Goal: Obtain resource: Download file/media

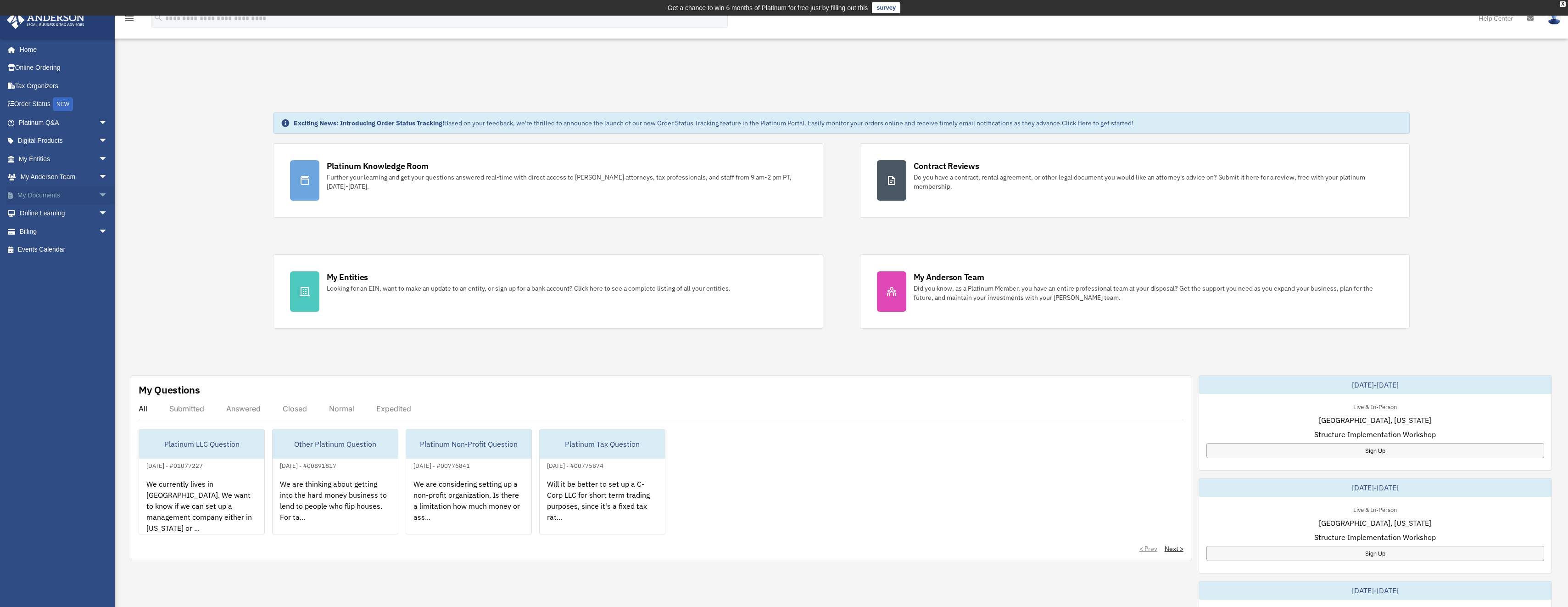
click at [99, 195] on span "arrow_drop_down" at bounding box center [108, 195] width 18 height 19
click at [38, 209] on link "Box" at bounding box center [67, 213] width 109 height 18
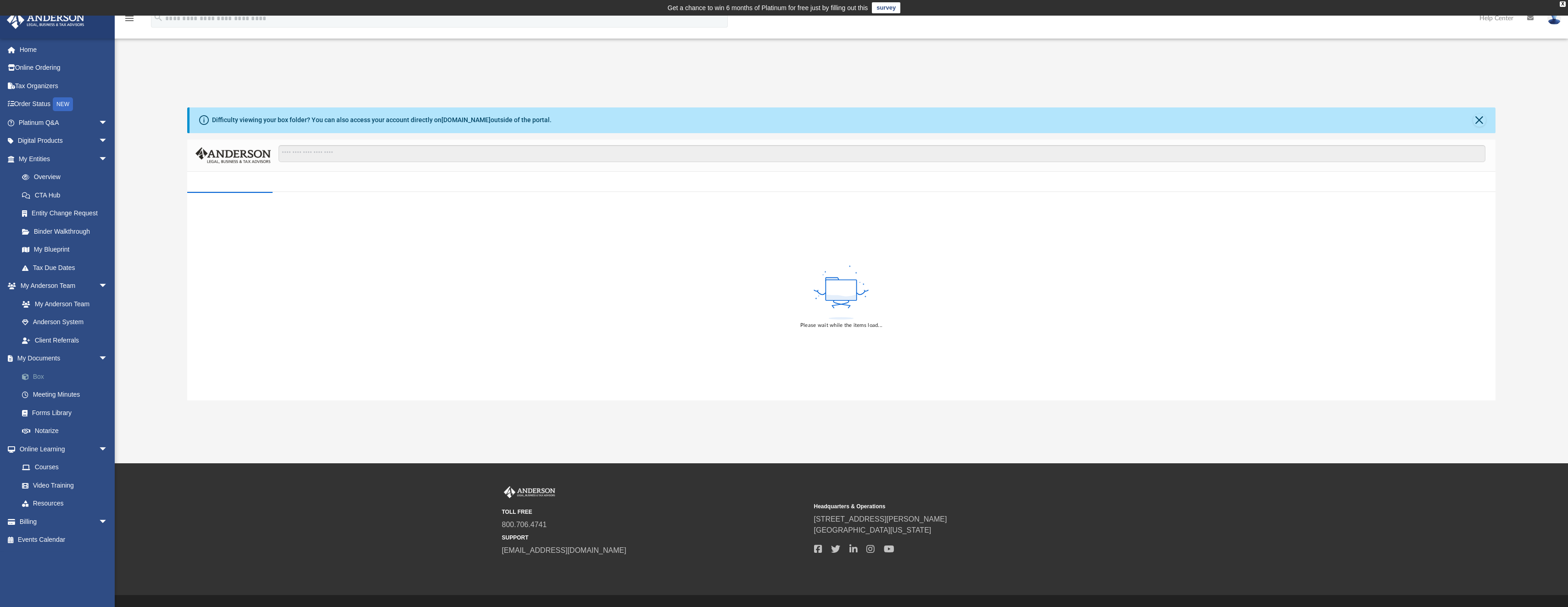
click at [42, 376] on link "Box" at bounding box center [67, 376] width 109 height 18
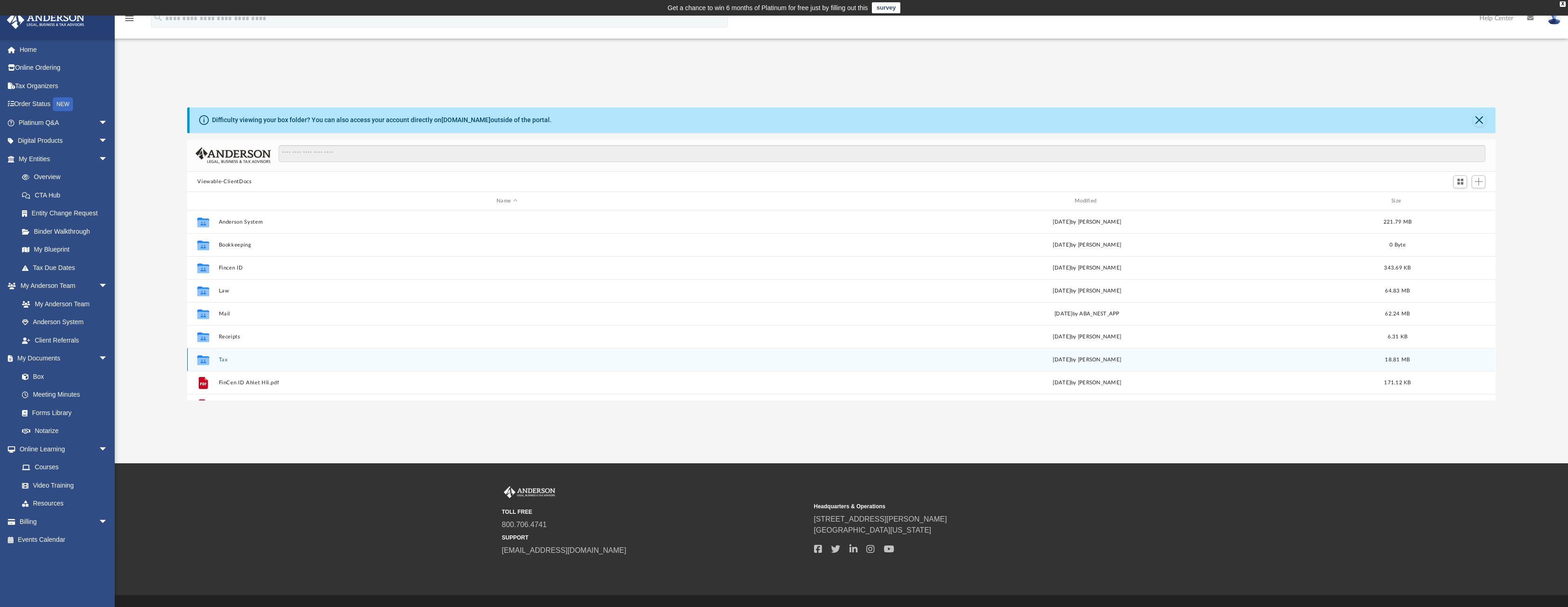
scroll to position [16, 0]
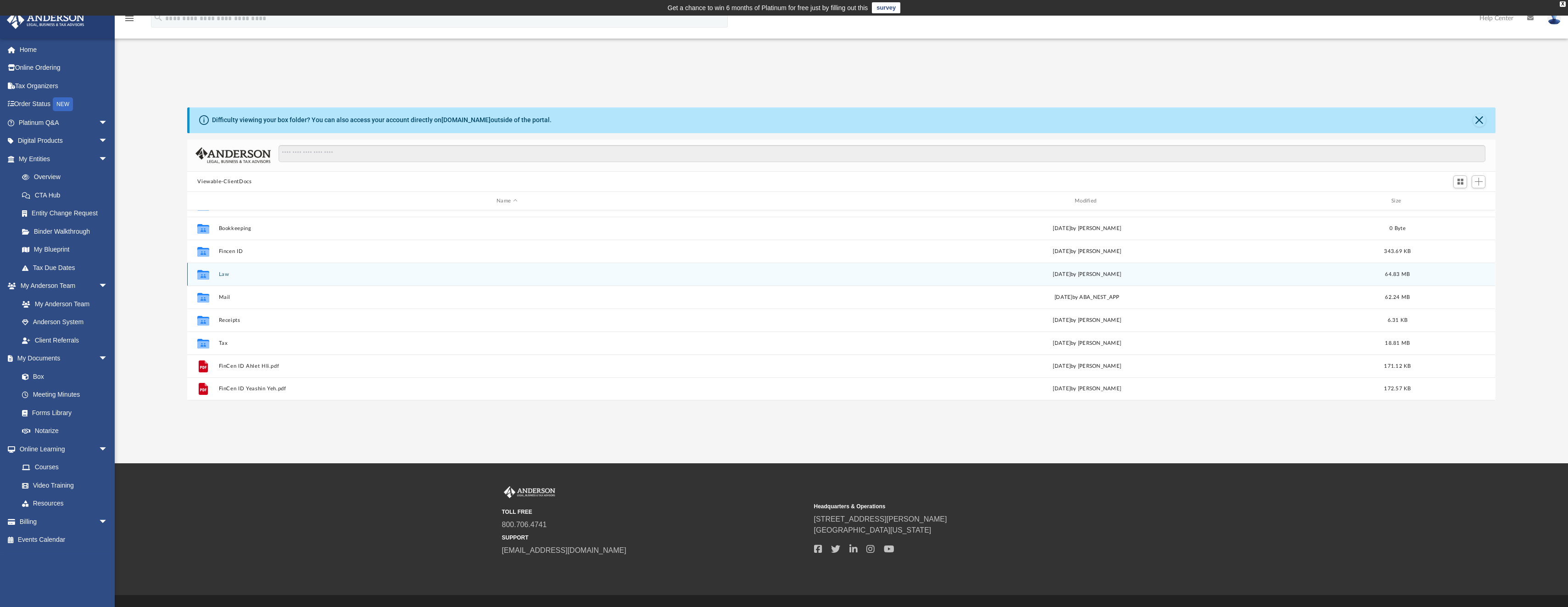
click at [219, 275] on button "Law" at bounding box center [507, 275] width 576 height 6
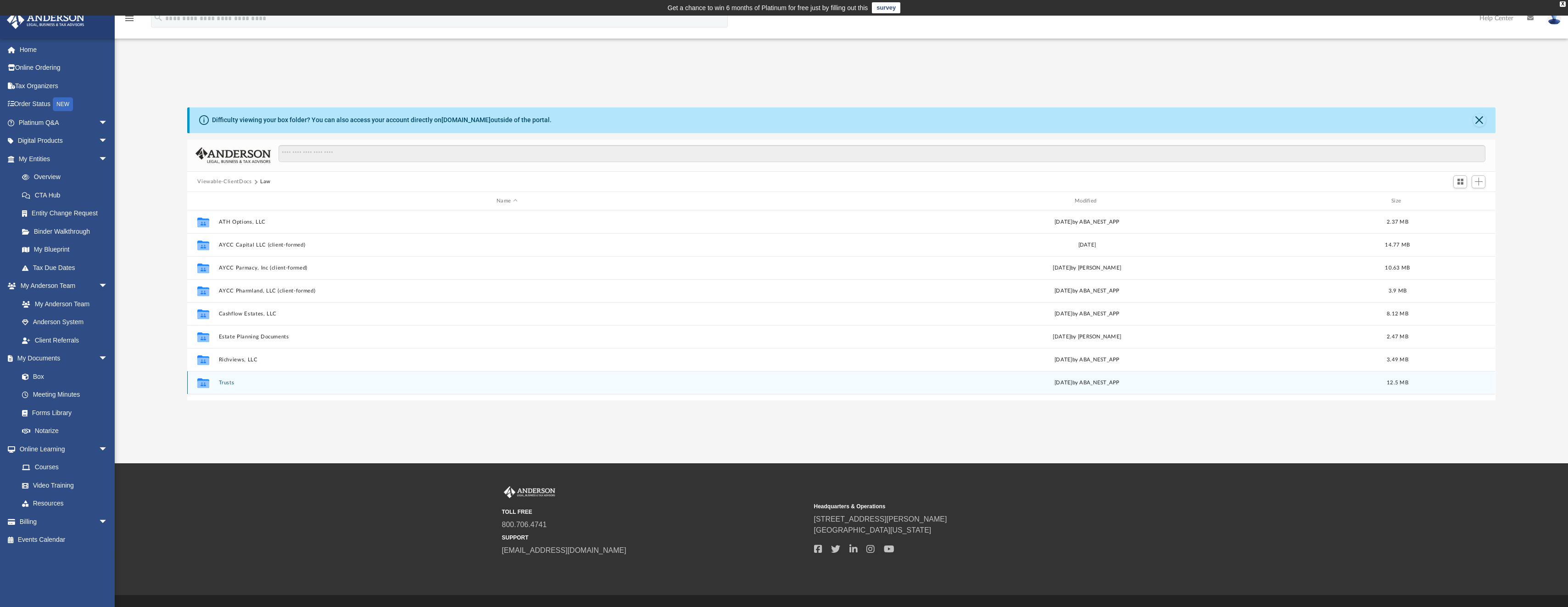
click at [223, 383] on button "Trusts" at bounding box center [507, 382] width 576 height 6
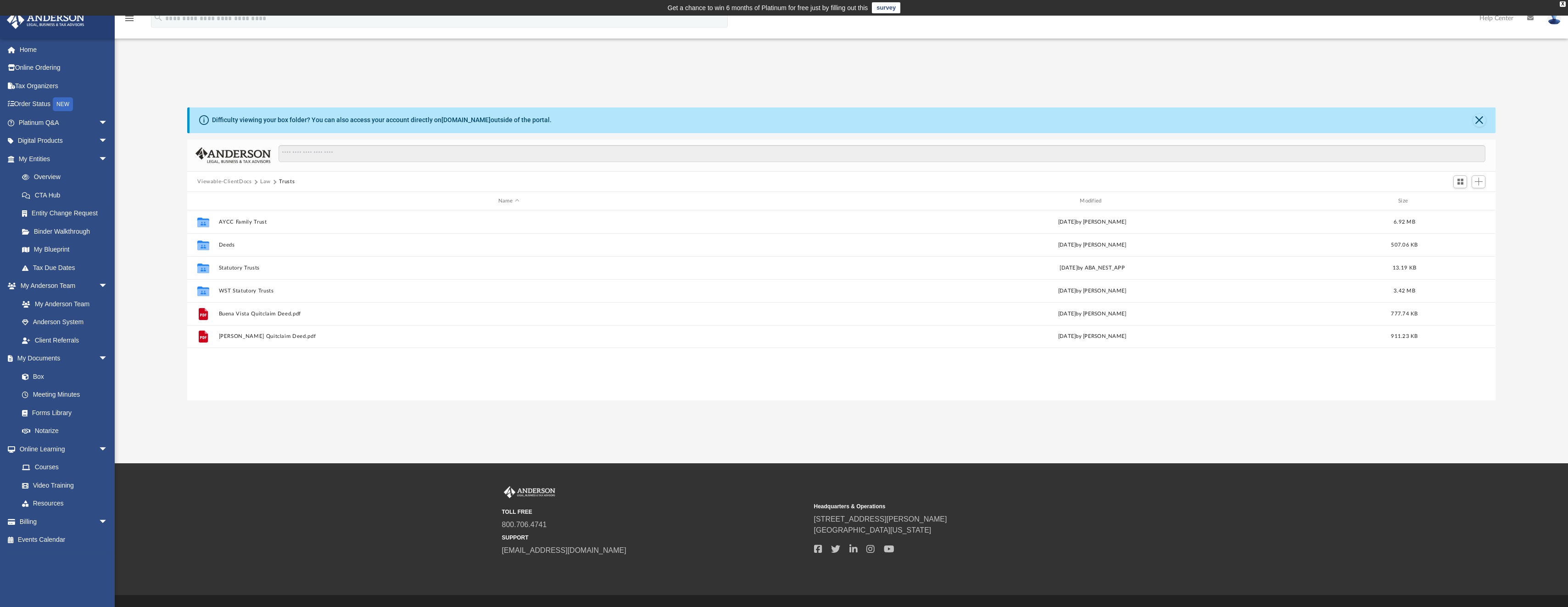
click at [239, 180] on button "Viewable-ClientDocs" at bounding box center [224, 182] width 54 height 9
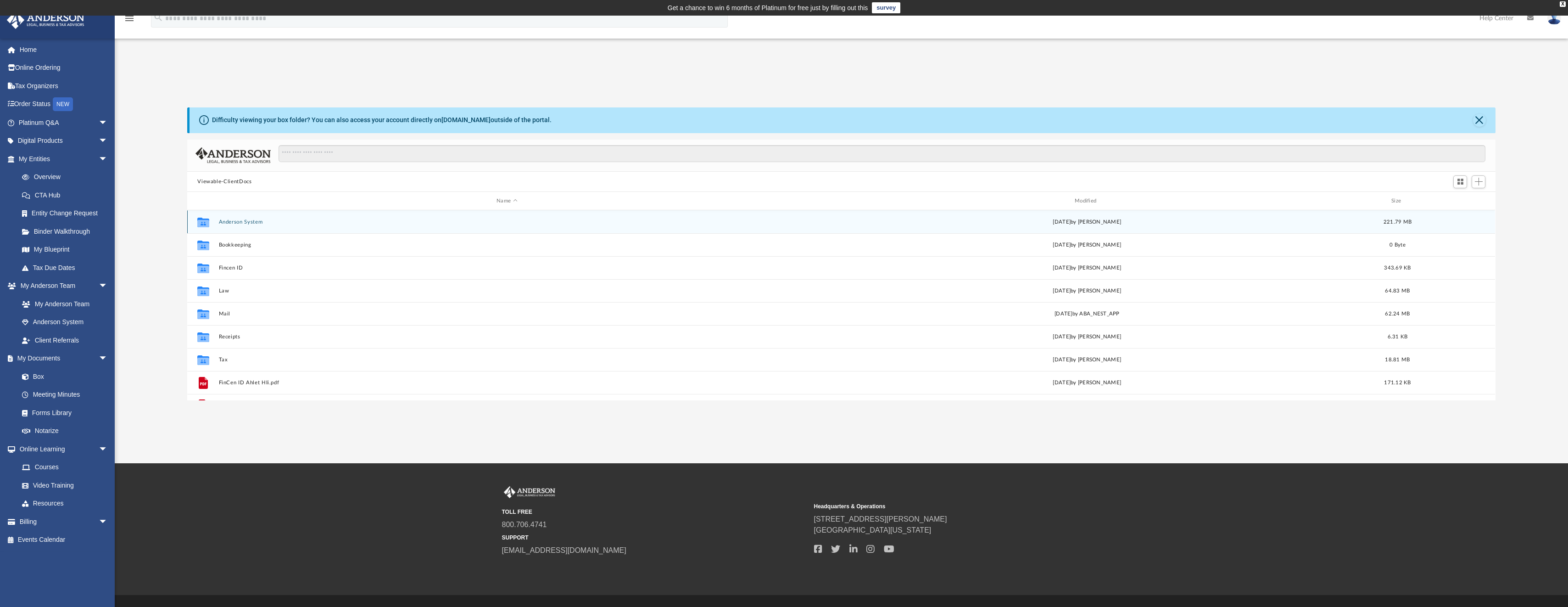
click at [249, 221] on button "Anderson System" at bounding box center [507, 222] width 576 height 6
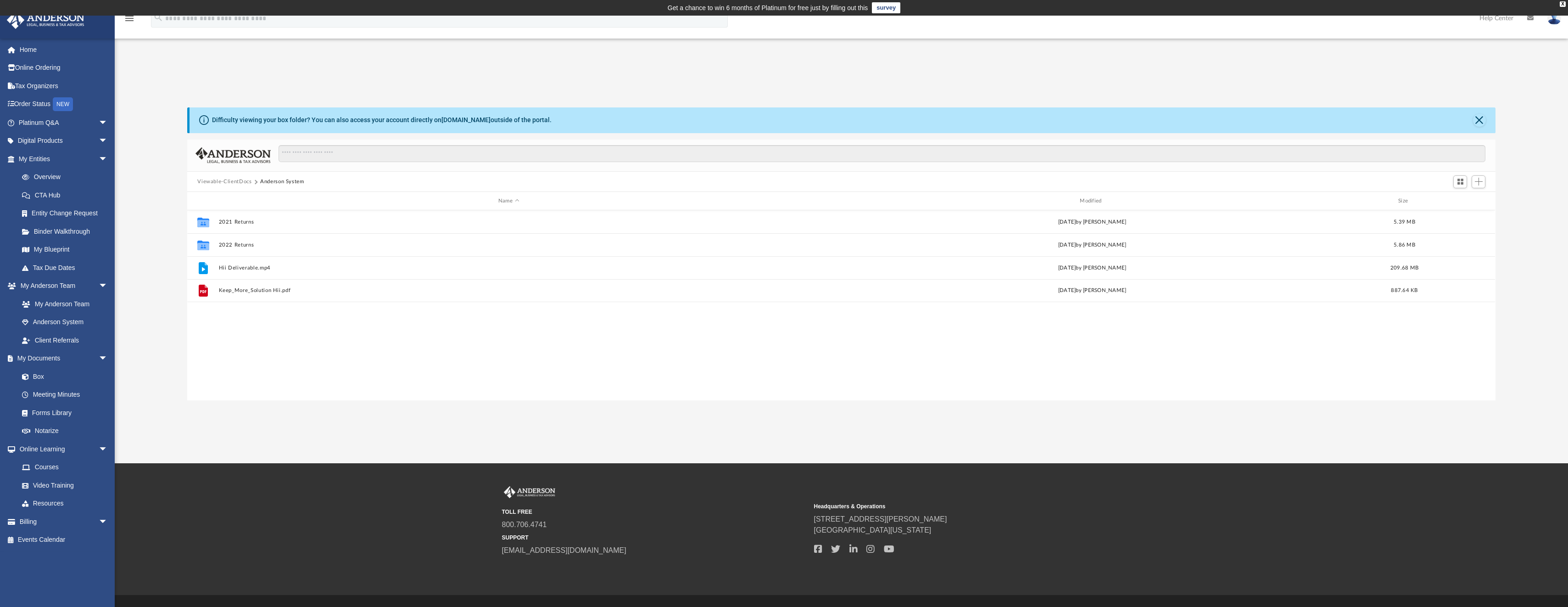
click at [236, 179] on button "Viewable-ClientDocs" at bounding box center [224, 182] width 54 height 9
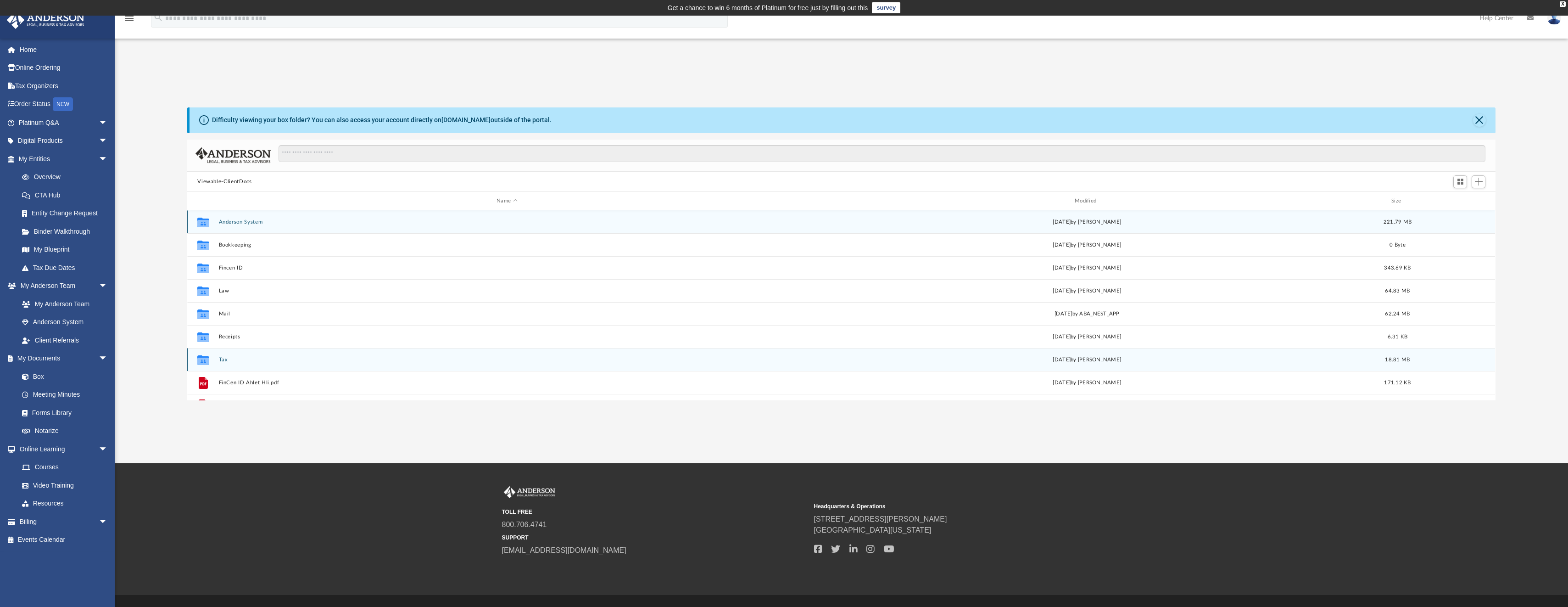
scroll to position [16, 0]
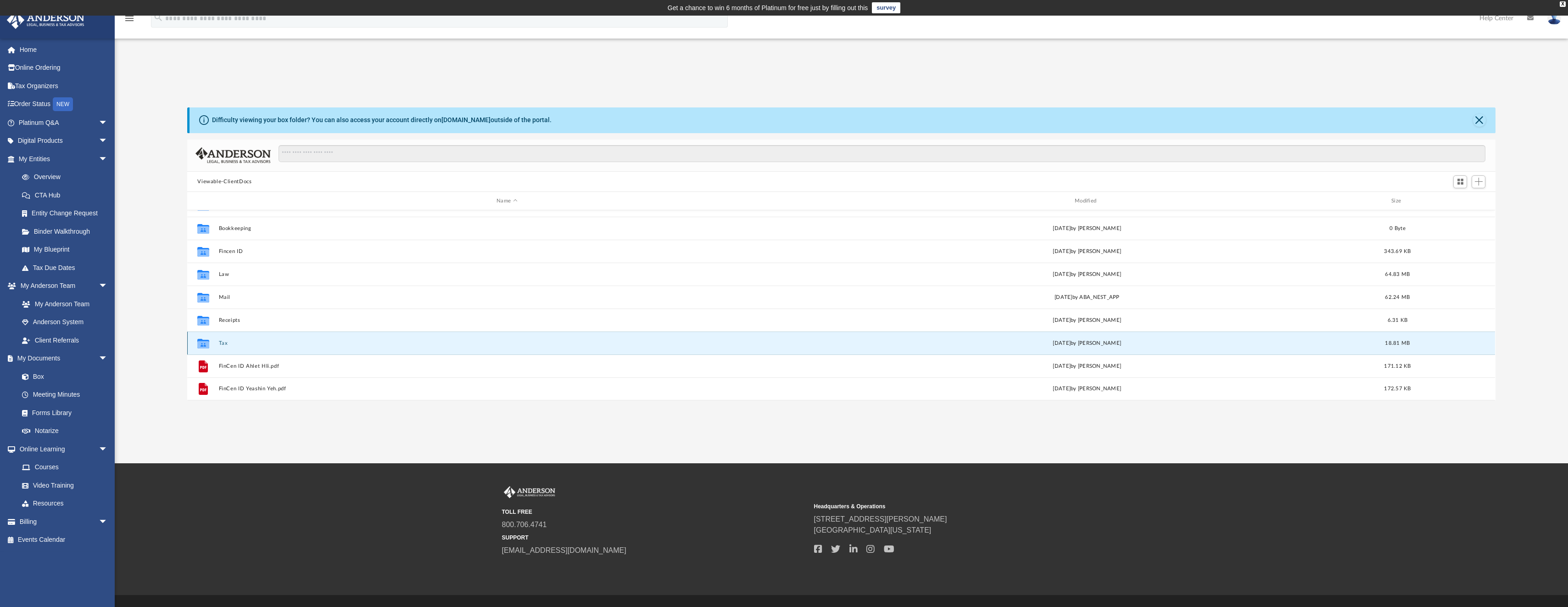
click at [224, 344] on button "Tax" at bounding box center [507, 343] width 576 height 6
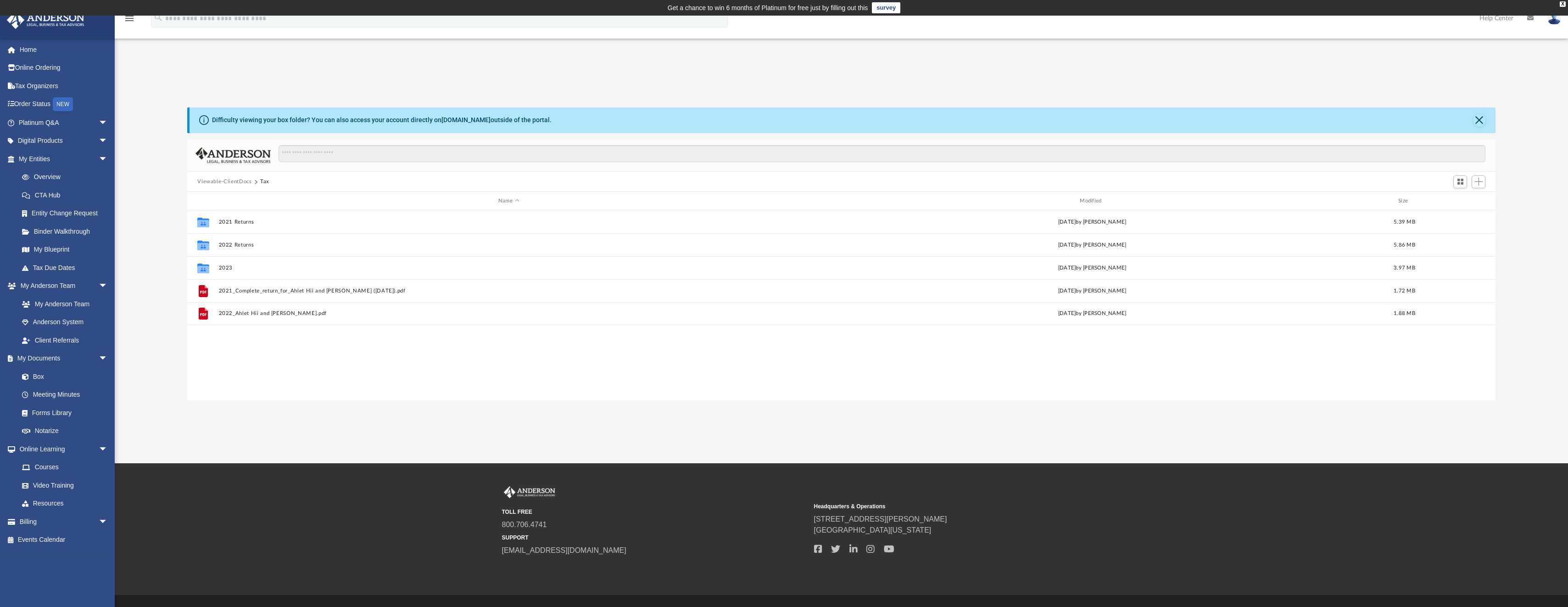
click at [236, 181] on button "Viewable-ClientDocs" at bounding box center [224, 182] width 54 height 9
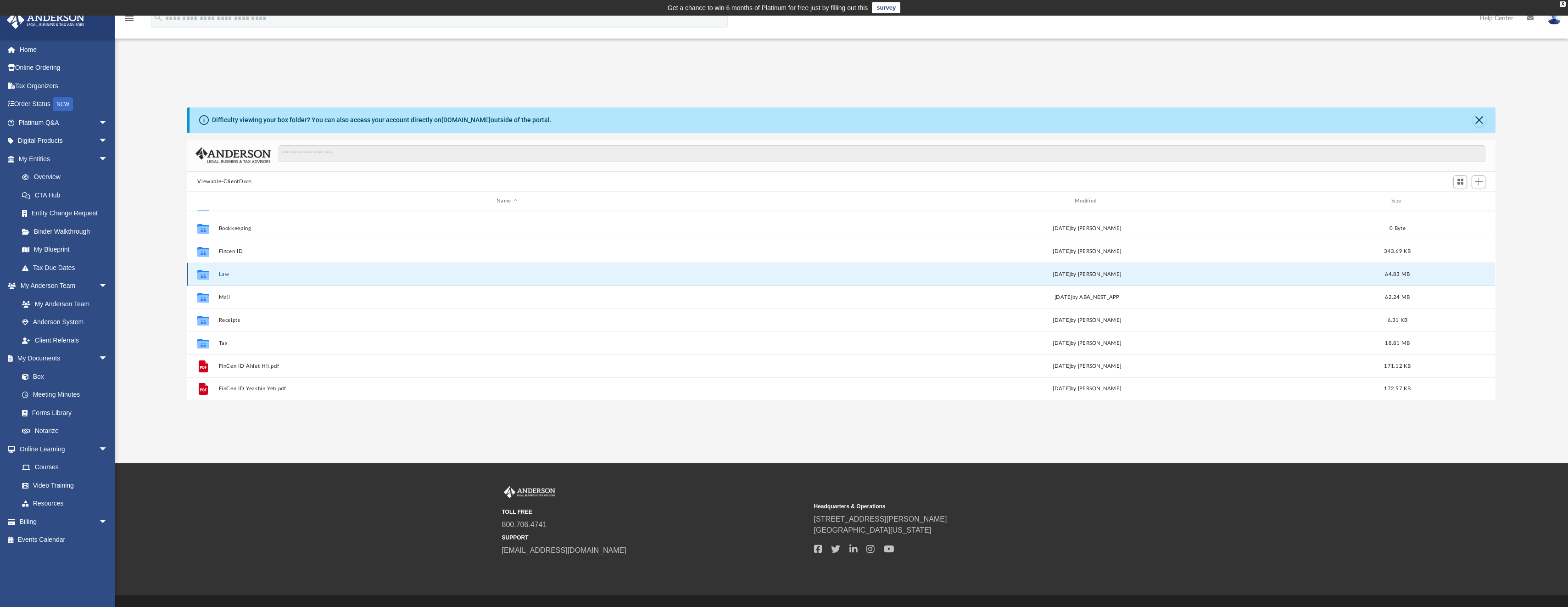
click at [227, 273] on button "Law" at bounding box center [507, 275] width 576 height 6
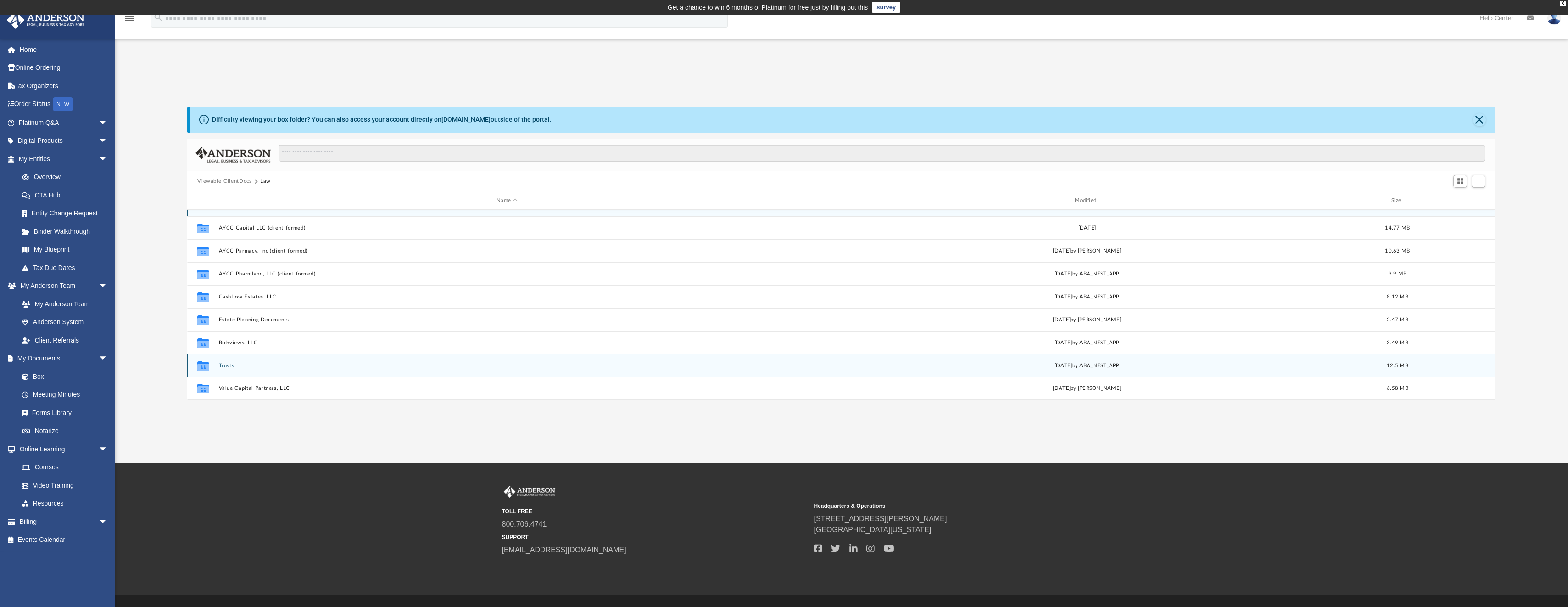
scroll to position [21, 0]
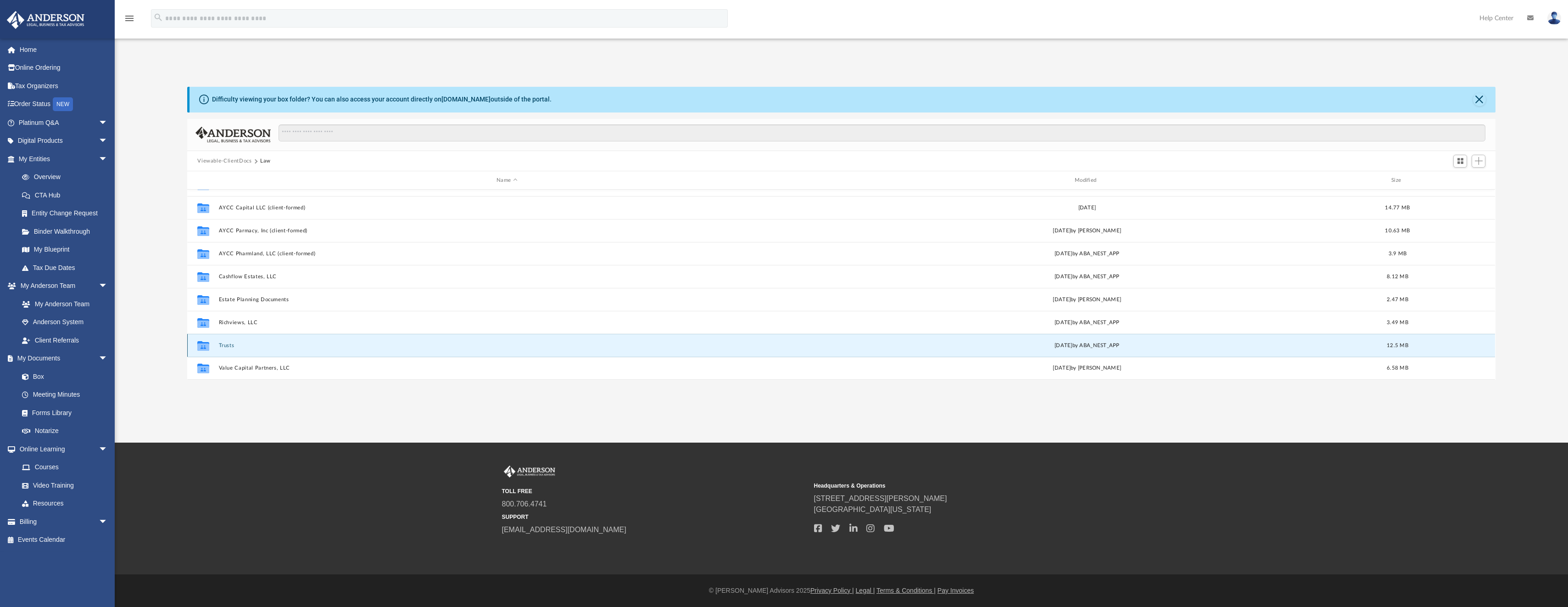
click at [223, 344] on button "Trusts" at bounding box center [507, 345] width 576 height 6
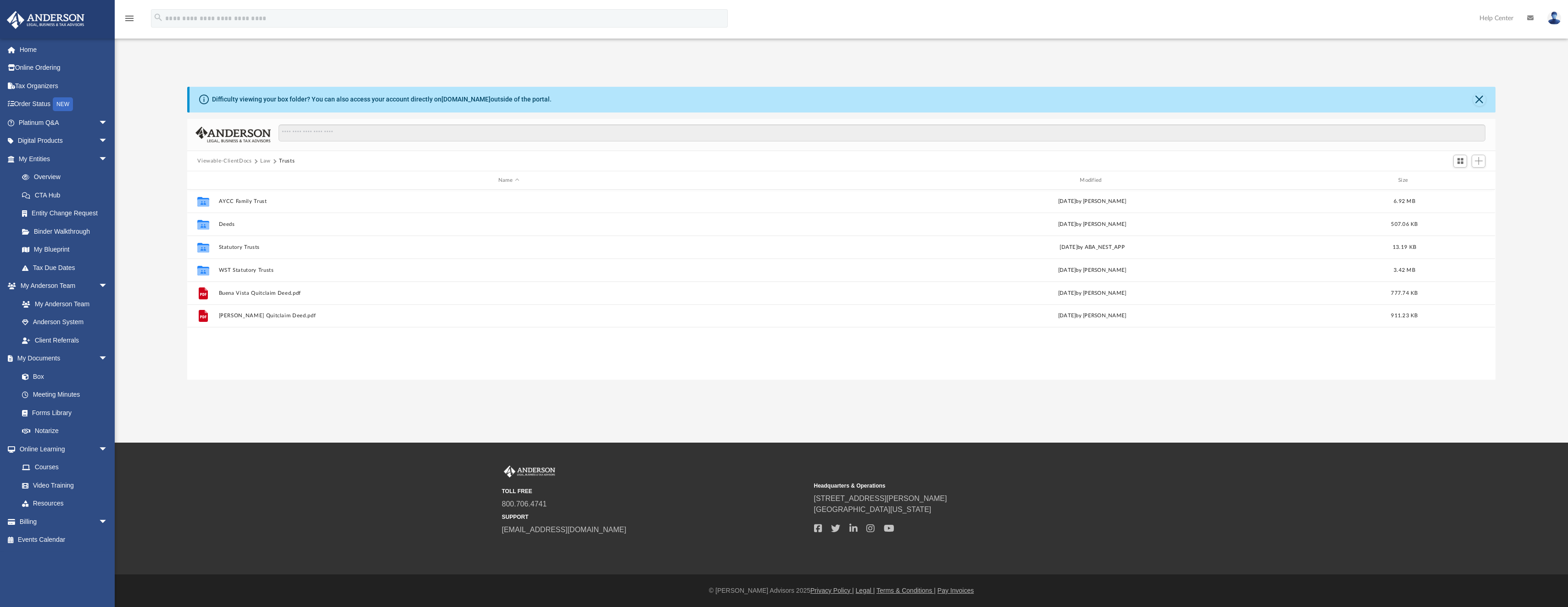
click at [221, 161] on button "Viewable-ClientDocs" at bounding box center [224, 161] width 54 height 9
click at [1091, 178] on div "Modified" at bounding box center [1087, 180] width 576 height 9
click at [1090, 178] on div "Modified" at bounding box center [1087, 180] width 576 height 9
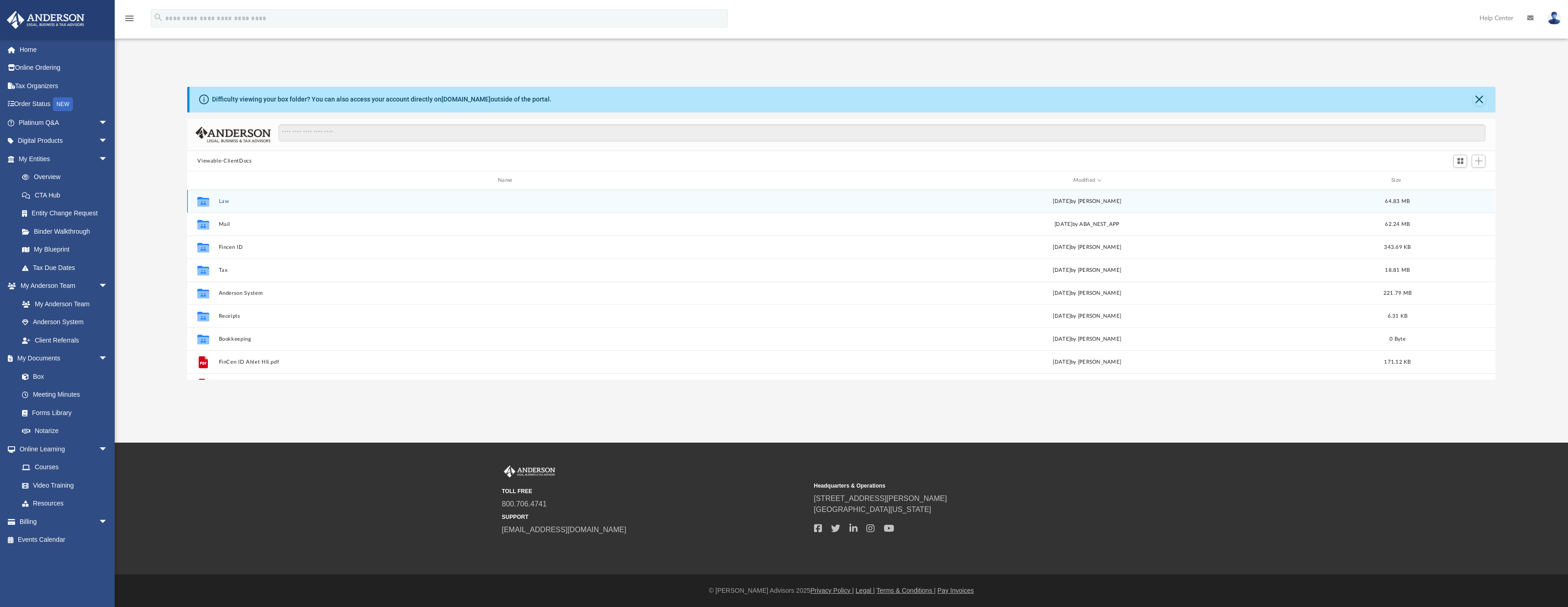
click at [226, 202] on button "Law" at bounding box center [507, 202] width 576 height 6
click at [242, 202] on button "Estate Planning Documents" at bounding box center [507, 202] width 576 height 6
click at [275, 198] on button "CP_575_B (3) _Hii_Ahlet.pdf" at bounding box center [509, 202] width 579 height 6
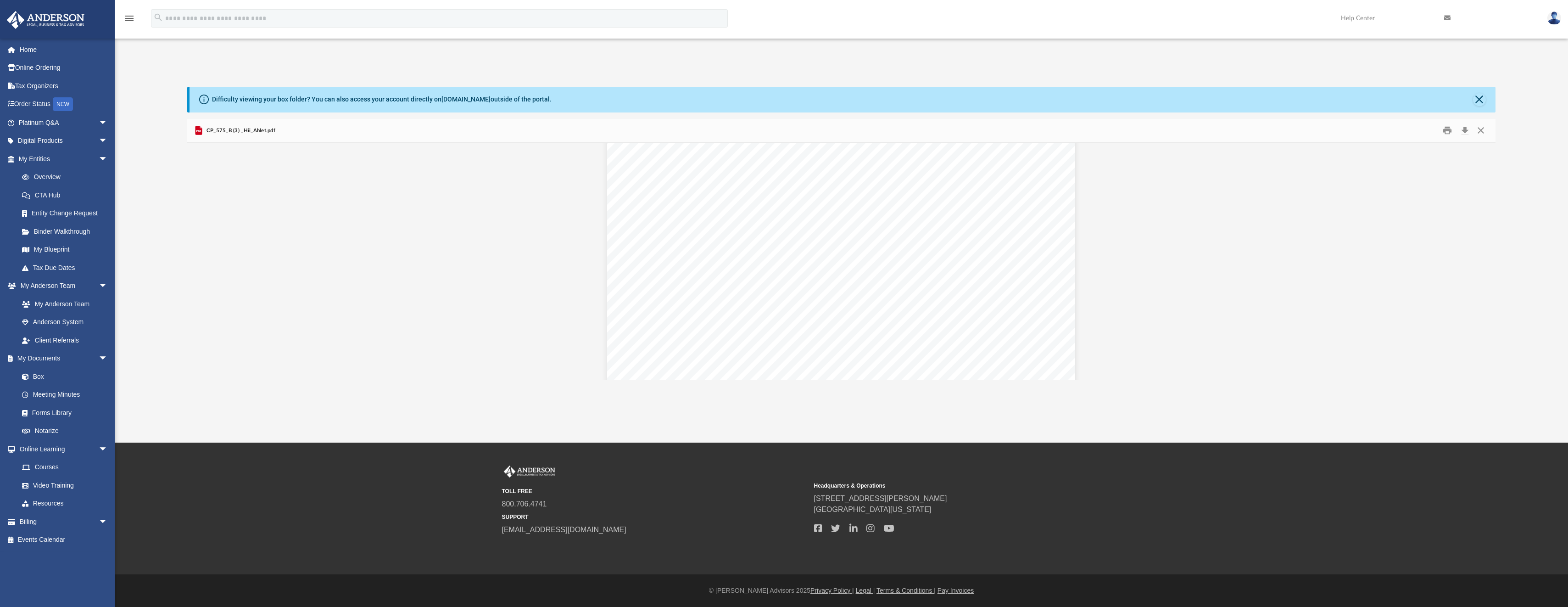
scroll to position [1439, 0]
click at [1468, 132] on button "Download" at bounding box center [1465, 130] width 16 height 14
click at [1479, 100] on button "Close" at bounding box center [1479, 99] width 13 height 13
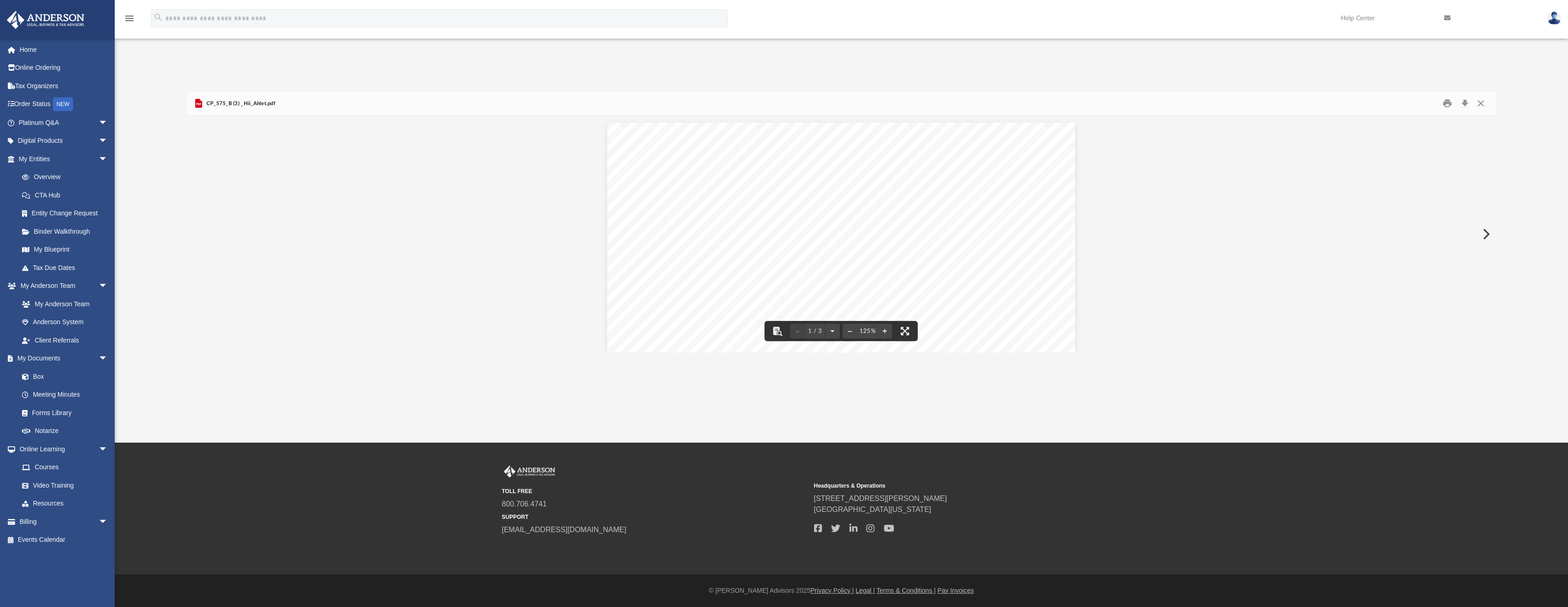
scroll to position [16, 0]
click at [1479, 102] on button "Close" at bounding box center [1480, 103] width 16 height 14
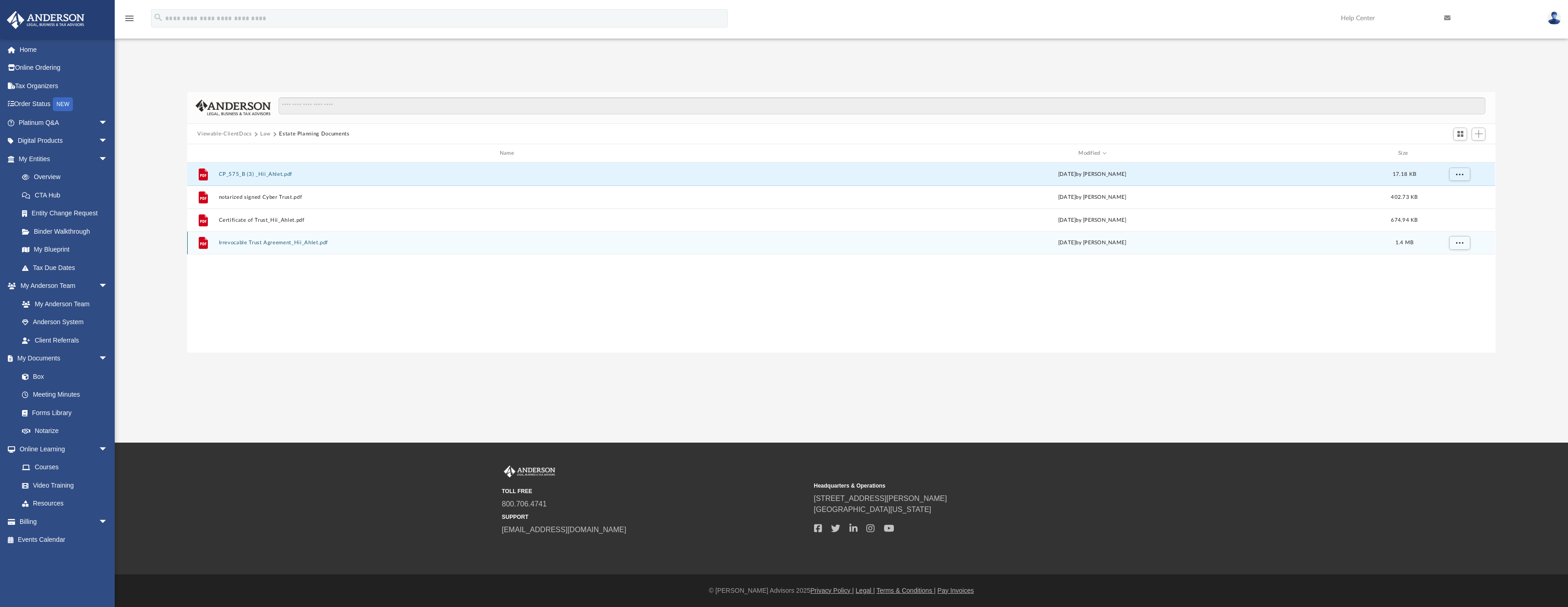
click at [292, 240] on button "Irrevocable Trust Agreement_Hii_Ahlet.pdf" at bounding box center [509, 243] width 579 height 6
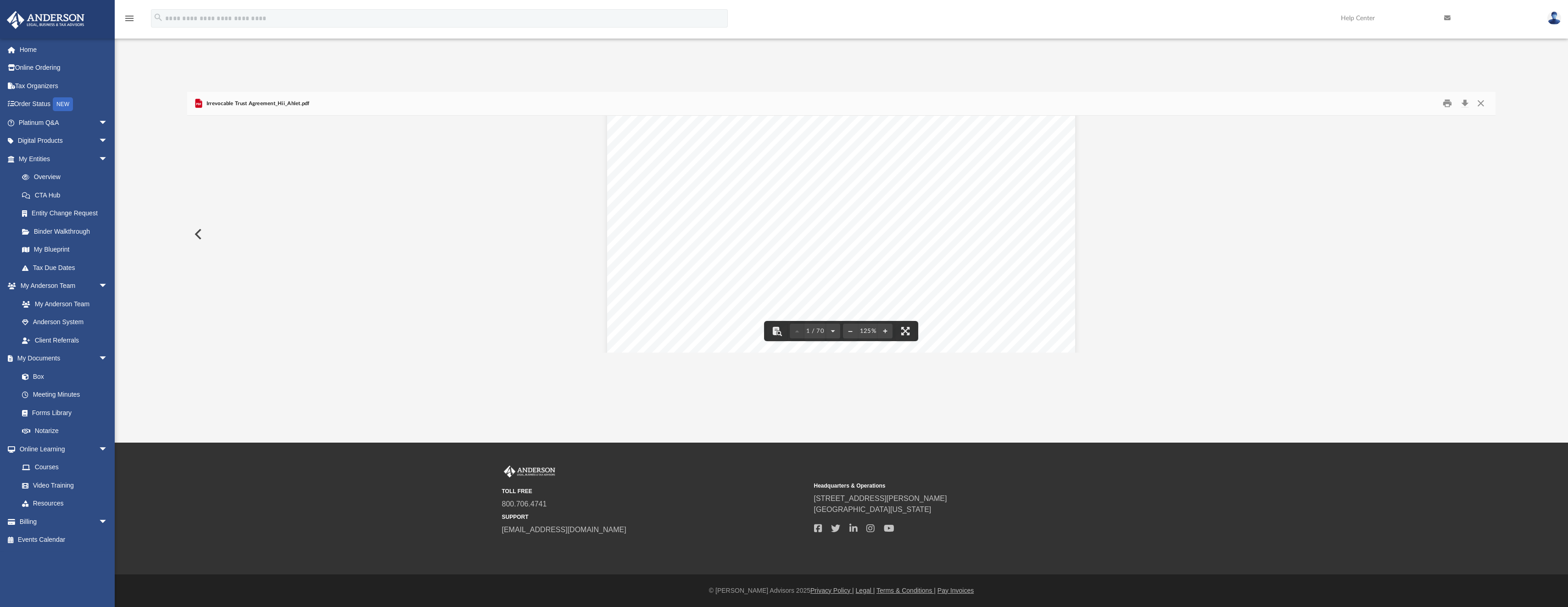
scroll to position [413, 0]
click at [1485, 103] on button "Close" at bounding box center [1480, 103] width 16 height 14
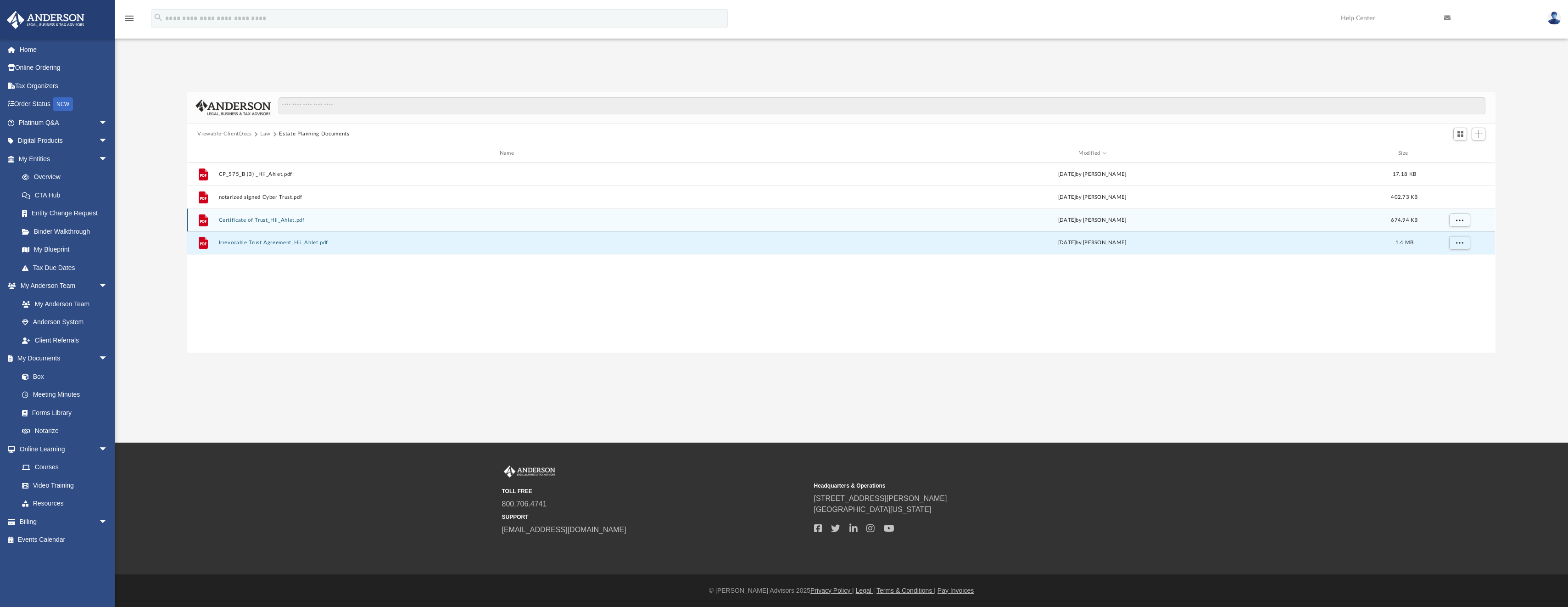
click at [258, 220] on button "Certificate of Trust_Hii_Ahlet.pdf" at bounding box center [509, 220] width 579 height 6
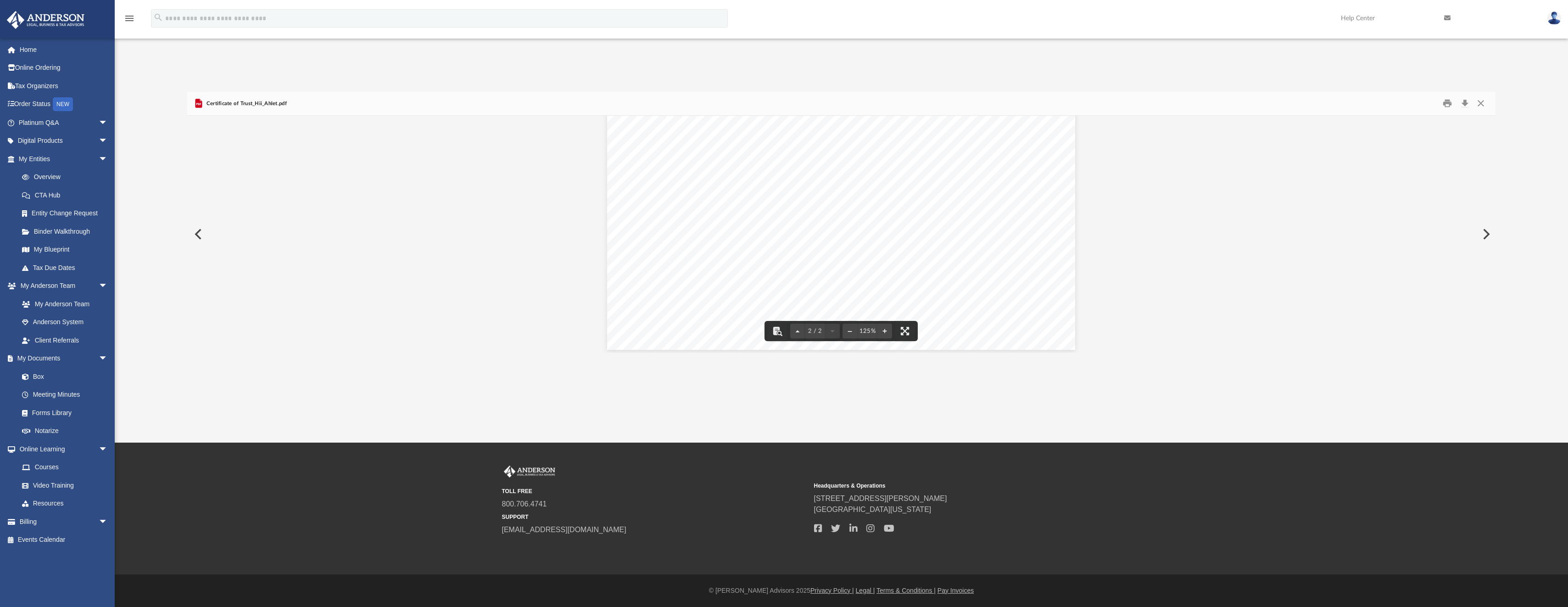
scroll to position [1002, 0]
click at [1479, 98] on button "Close" at bounding box center [1480, 103] width 16 height 14
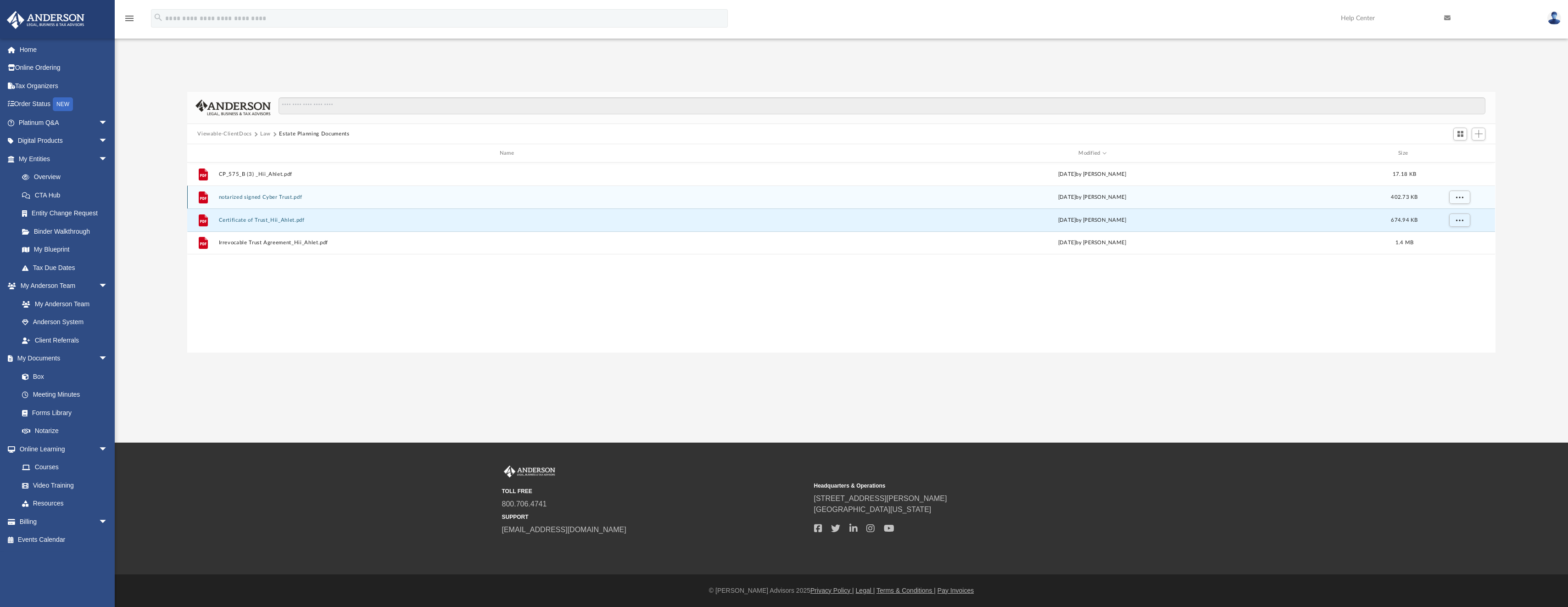
click at [245, 195] on button "notarized signed Cyber Trust.pdf" at bounding box center [509, 197] width 579 height 6
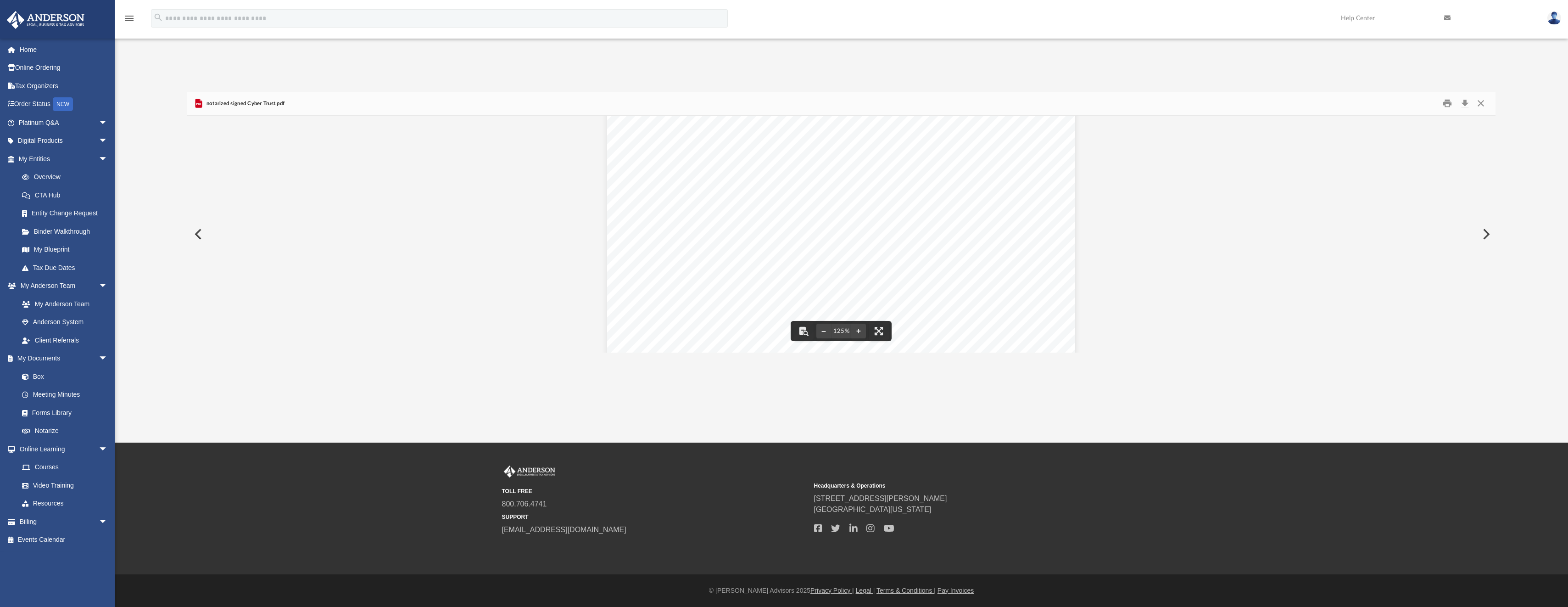
scroll to position [379, 0]
click at [1483, 102] on button "Close" at bounding box center [1480, 103] width 16 height 14
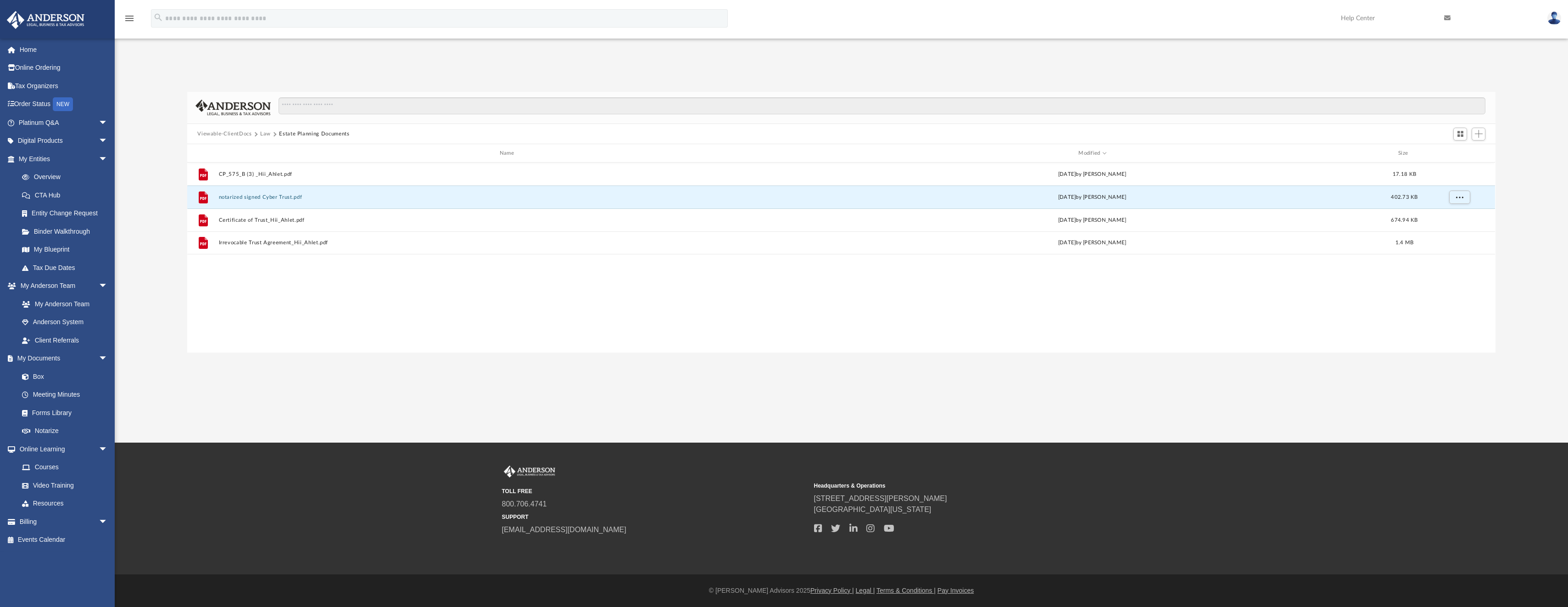
click at [240, 133] on button "Viewable-ClientDocs" at bounding box center [224, 134] width 54 height 9
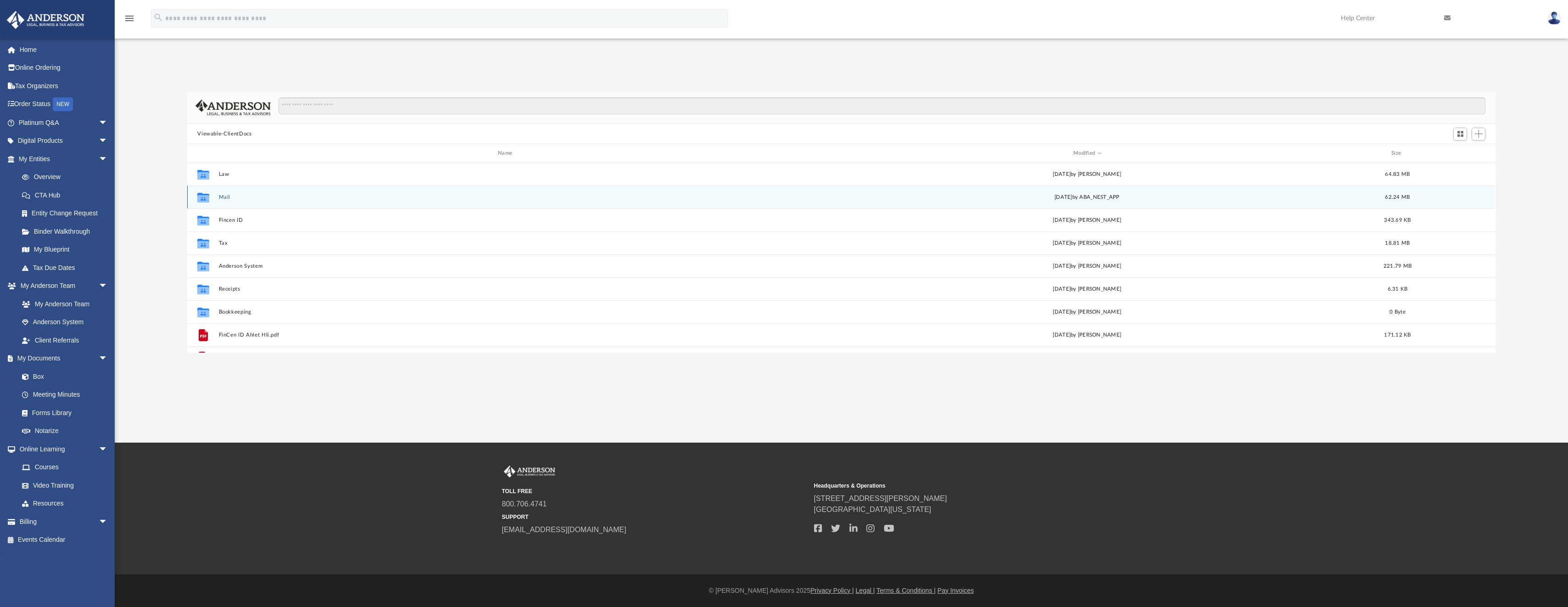
click at [225, 197] on button "Mail" at bounding box center [507, 197] width 576 height 6
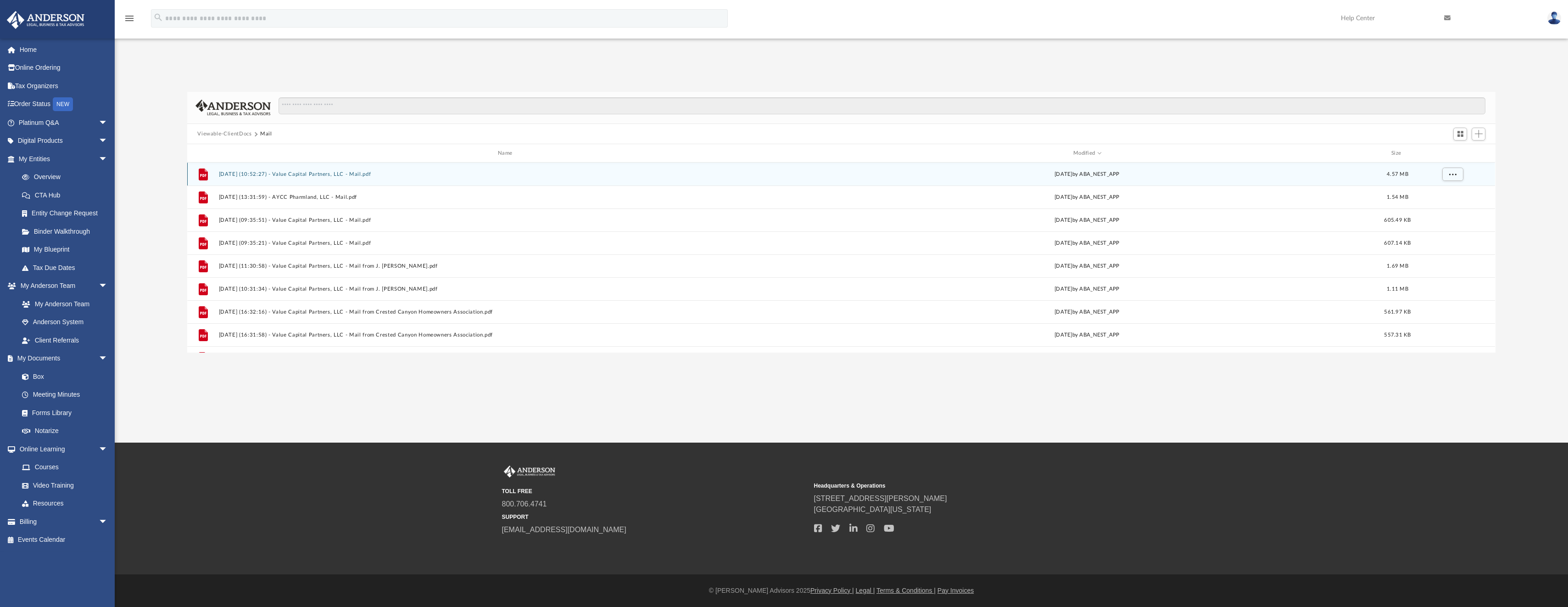
click at [343, 172] on button "2025.09.19 (10:52:27) - Value Capital Partners, LLC - Mail.pdf" at bounding box center [507, 174] width 576 height 6
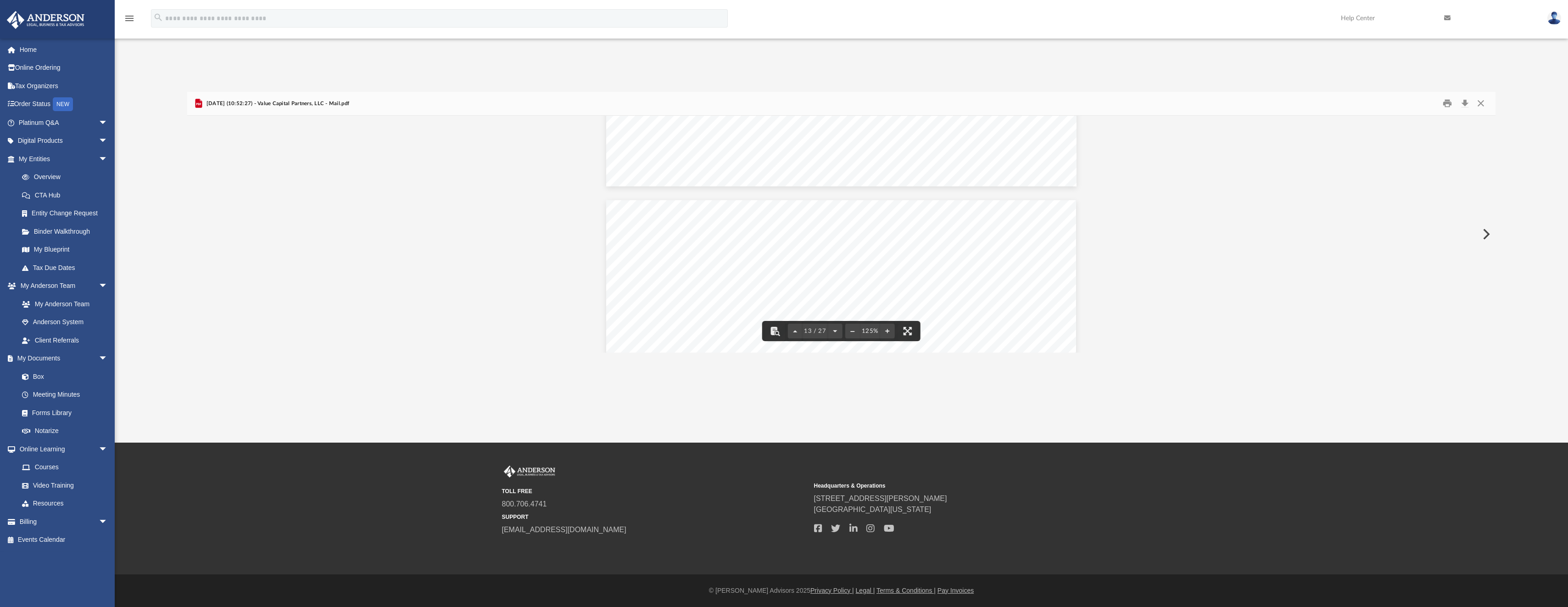
scroll to position [6747, 0]
click at [29, 51] on link "Home" at bounding box center [64, 49] width 115 height 18
